Goal: Task Accomplishment & Management: Manage account settings

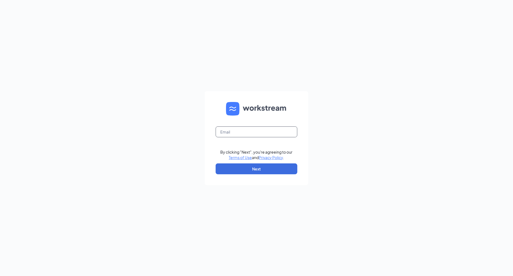
click at [233, 133] on input "text" at bounding box center [257, 132] width 82 height 11
type input "cfakennertraining@gmail.com"
click at [253, 171] on button "Next" at bounding box center [257, 169] width 82 height 11
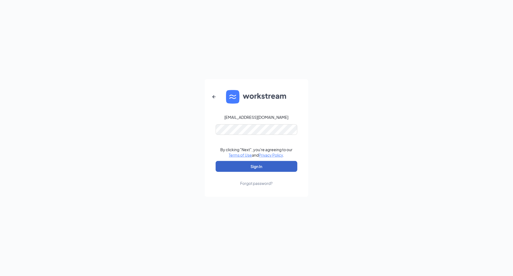
click at [250, 164] on button "Sign In" at bounding box center [257, 166] width 82 height 11
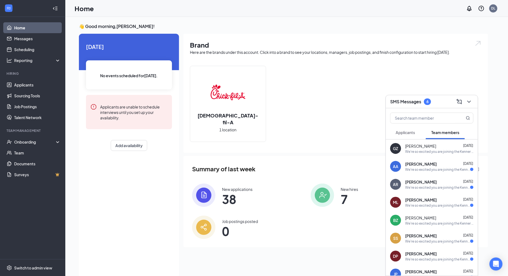
click at [413, 133] on span "Applicants" at bounding box center [405, 132] width 19 height 5
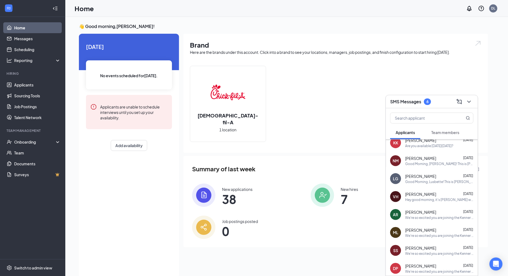
scroll to position [168, 0]
click at [23, 85] on link "Applicants" at bounding box center [37, 84] width 47 height 11
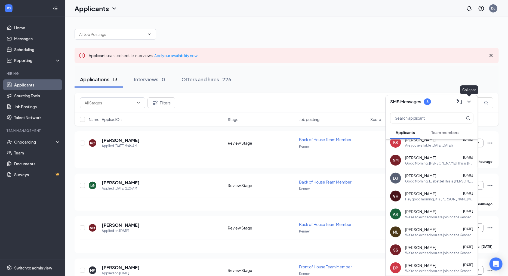
click at [467, 101] on icon "ChevronDown" at bounding box center [469, 102] width 4 height 2
